Goal: Task Accomplishment & Management: Manage account settings

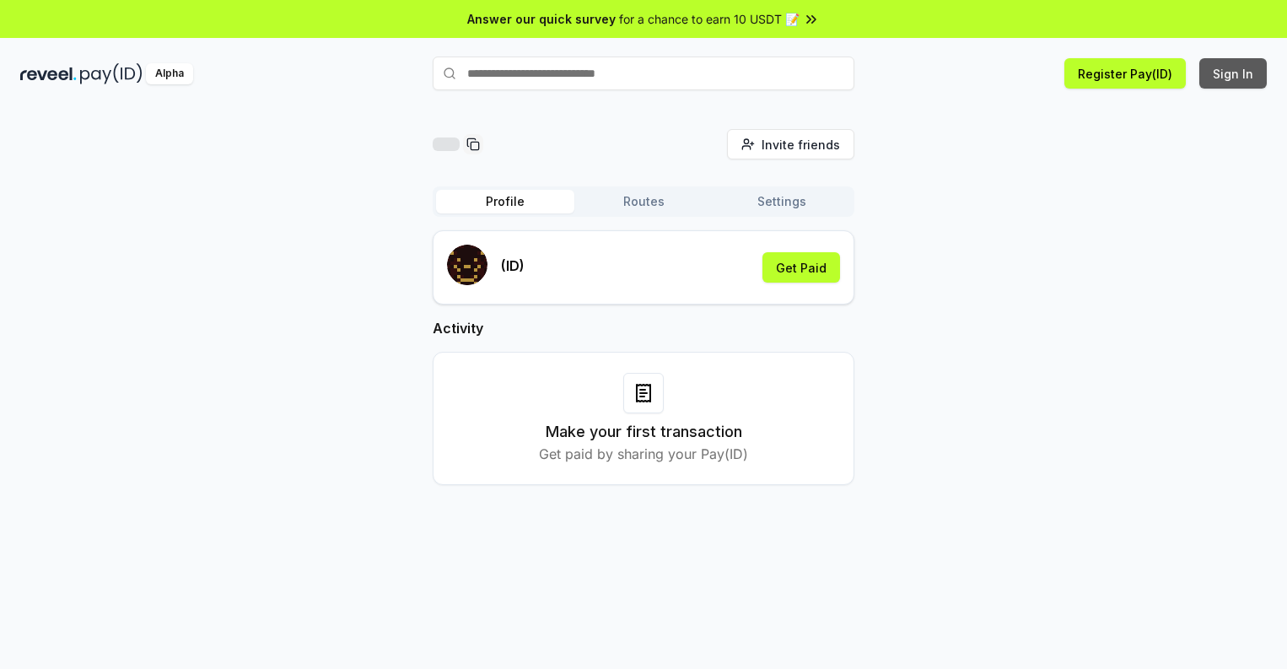
click at [1234, 73] on button "Sign In" at bounding box center [1232, 73] width 67 height 30
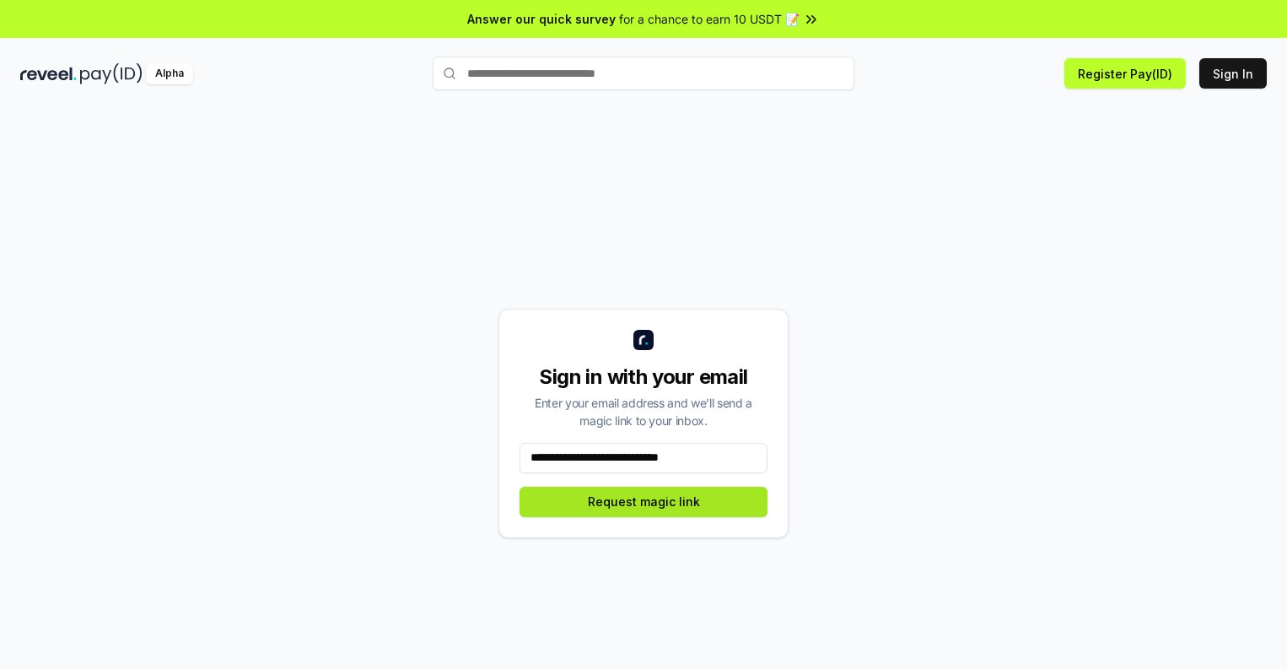
type input "**********"
click at [644, 501] on button "Request magic link" at bounding box center [644, 502] width 248 height 30
